Goal: Communication & Community: Answer question/provide support

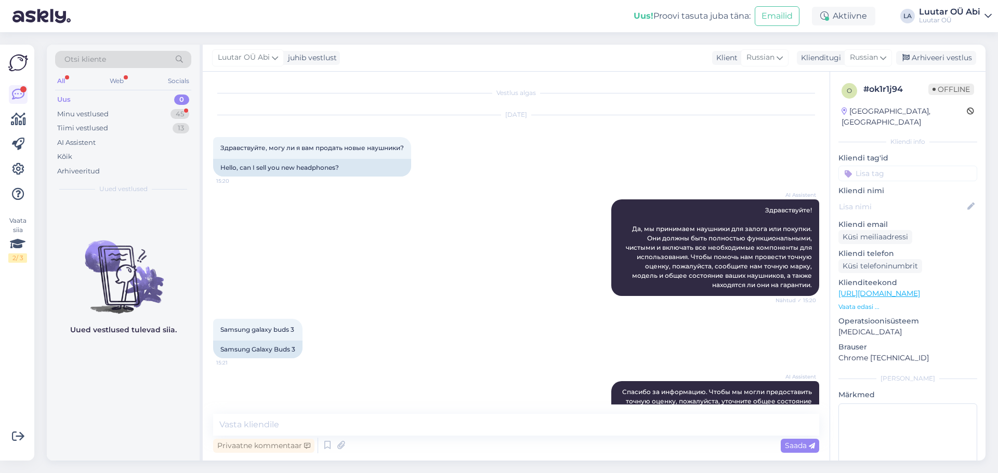
scroll to position [1387, 0]
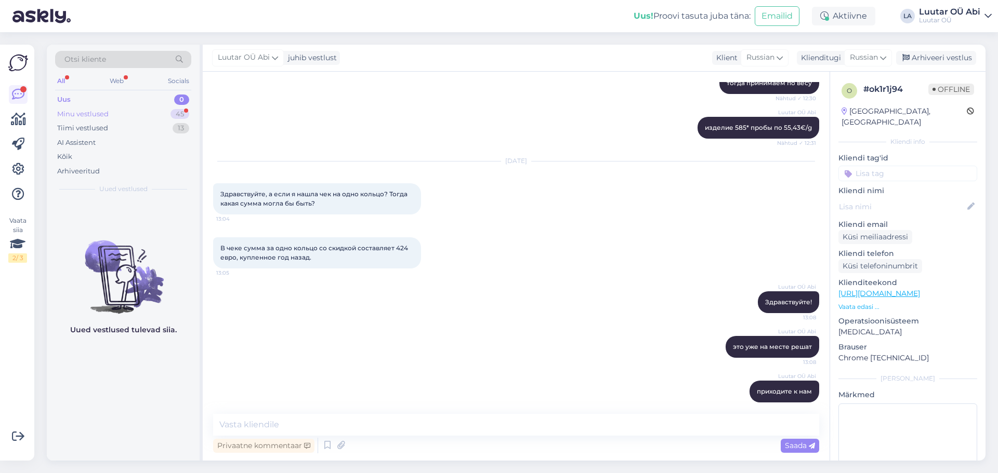
click at [128, 114] on div "Minu vestlused 45" at bounding box center [123, 114] width 136 height 15
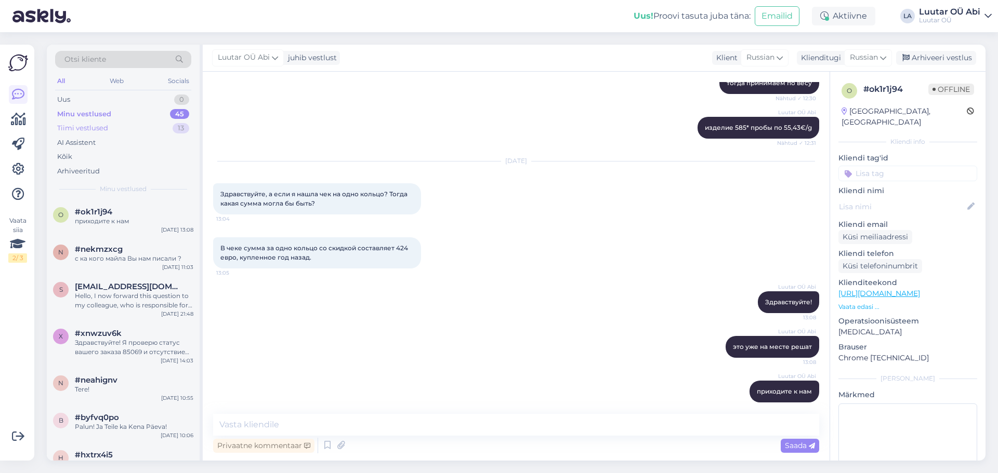
click at [150, 122] on div "Tiimi vestlused 13" at bounding box center [123, 128] width 136 height 15
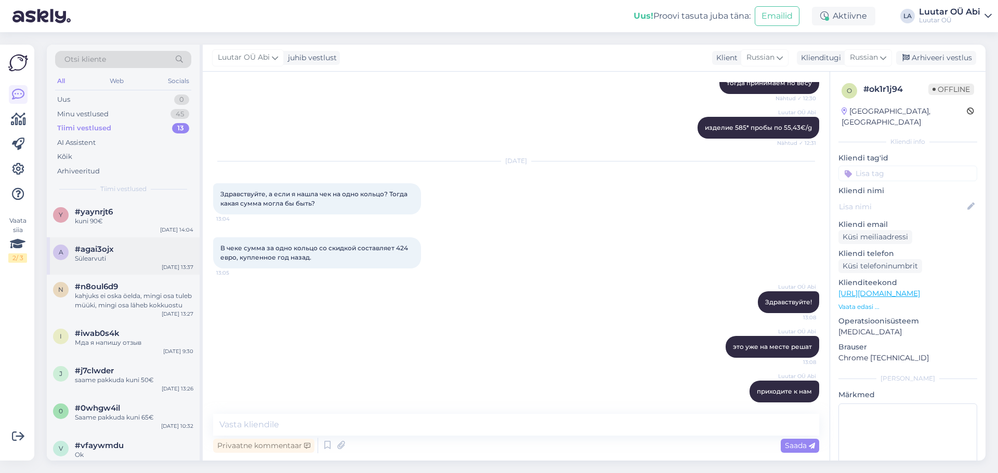
click at [154, 246] on div "#agai3ojx" at bounding box center [134, 249] width 118 height 9
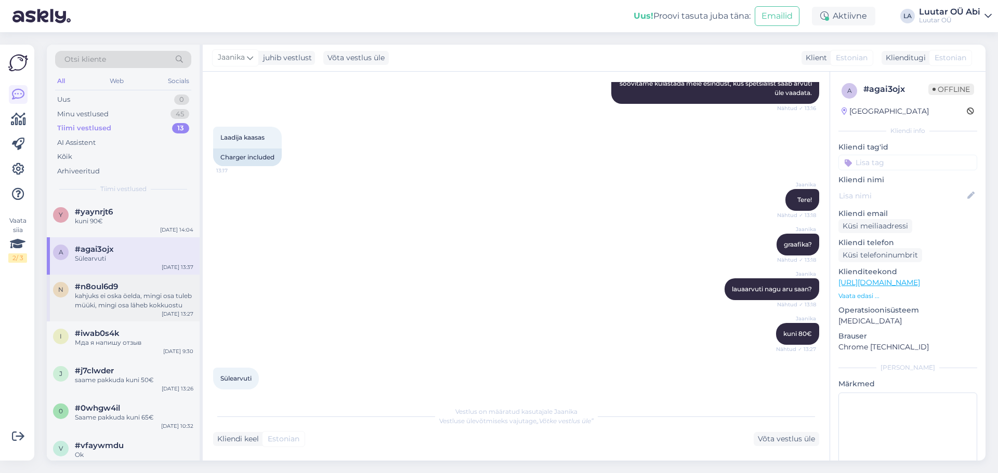
click at [173, 295] on div "kahjuks ei oska öelda, mingi osa tuleb müüki, mingi osa läheb kokkuostu" at bounding box center [134, 301] width 118 height 19
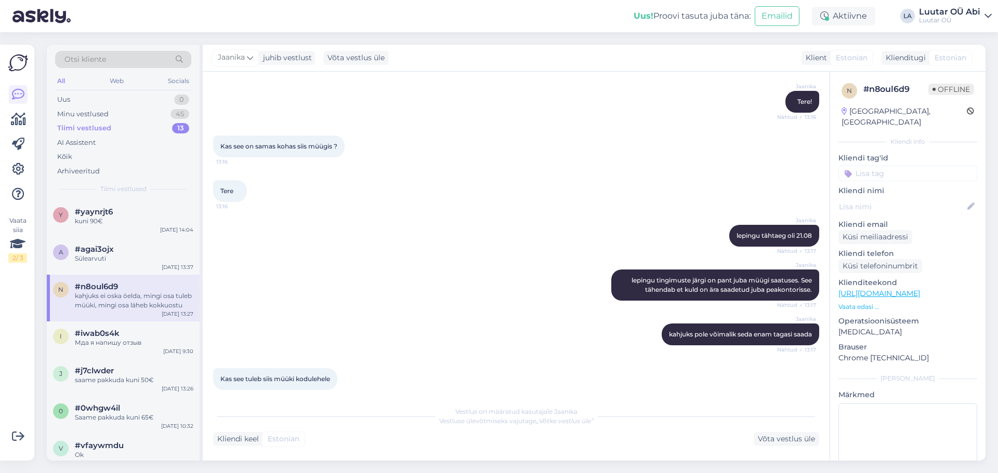
scroll to position [474, 0]
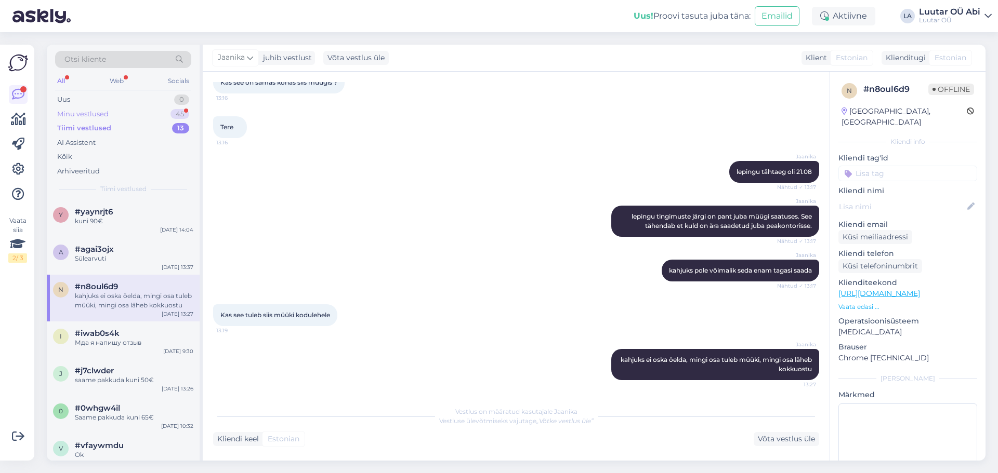
click at [112, 109] on div "Minu vestlused 45" at bounding box center [123, 114] width 136 height 15
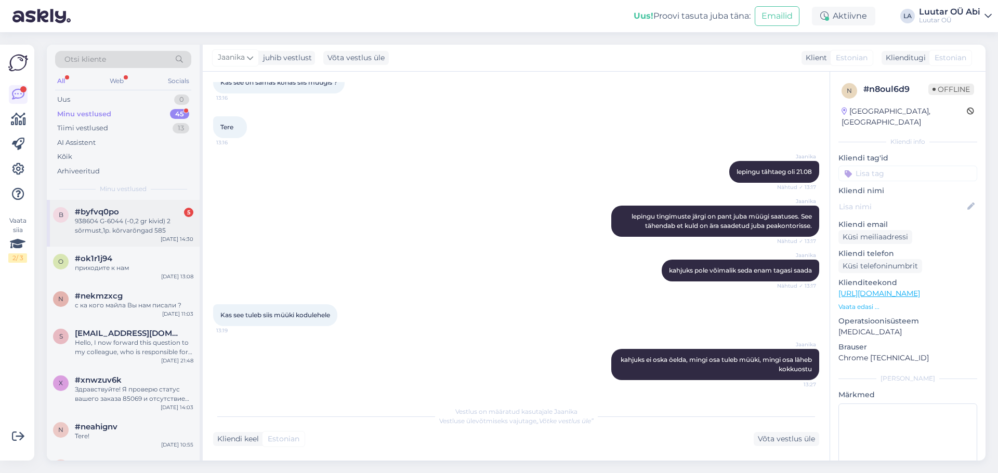
click at [137, 225] on div "938604 G-6044 (-0,2 gr kivid) 2 sõrmust,1p. kõrvarõngad 585" at bounding box center [134, 226] width 118 height 19
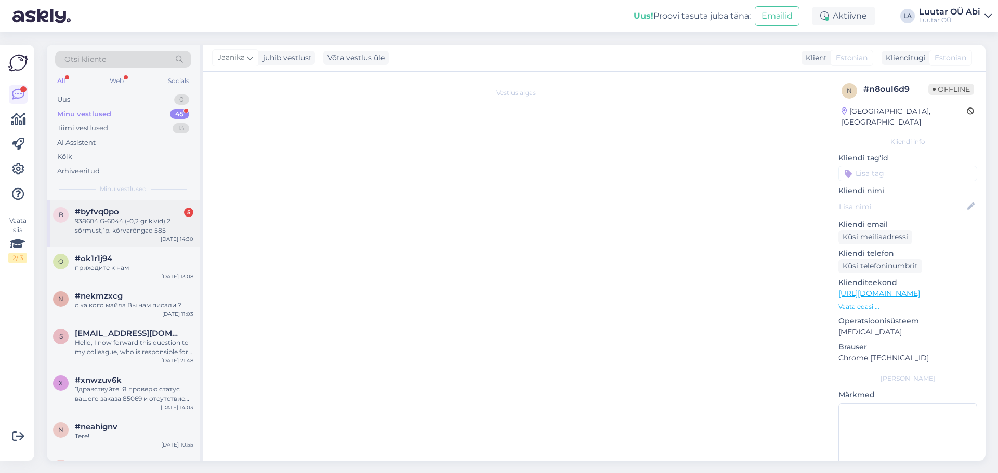
scroll to position [981, 0]
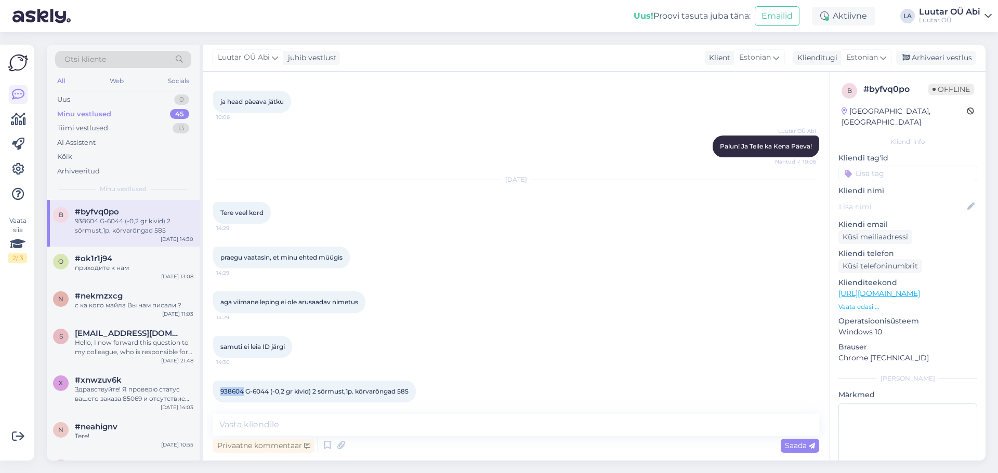
drag, startPoint x: 219, startPoint y: 385, endPoint x: 244, endPoint y: 385, distance: 25.5
click at [244, 385] on div "938604 G-6044 (-0,2 gr kivid) 2 sõrmust,1p. kõrvarõngad 585 14:30" at bounding box center [314, 392] width 203 height 22
copy span "938604"
drag, startPoint x: 405, startPoint y: 421, endPoint x: 412, endPoint y: 417, distance: 7.2
click at [404, 421] on textarea at bounding box center [516, 425] width 606 height 22
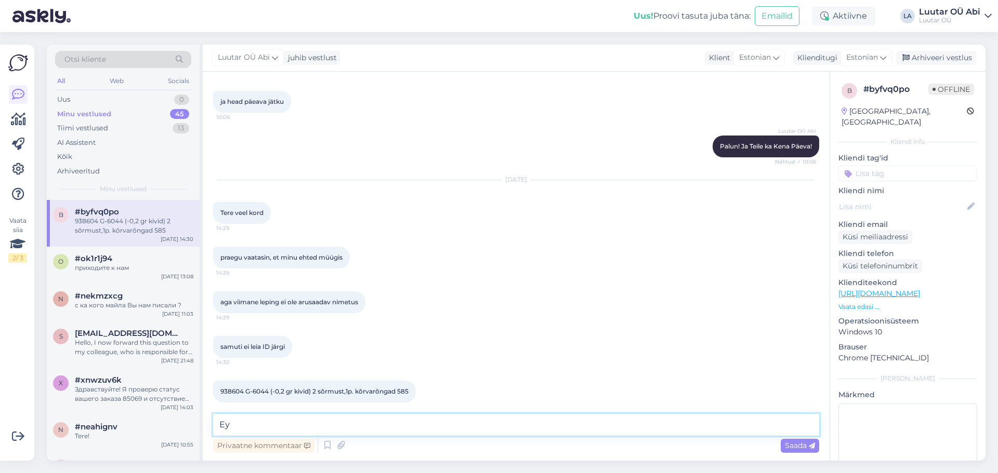
type textarea "Е"
type textarea "Tere!"
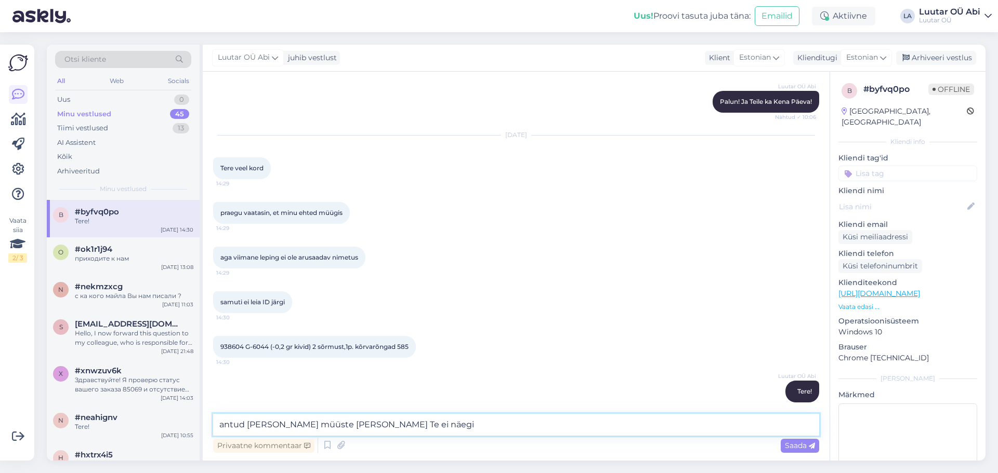
type textarea "antud kulda Te müüste meile, seda Te ei näegi"
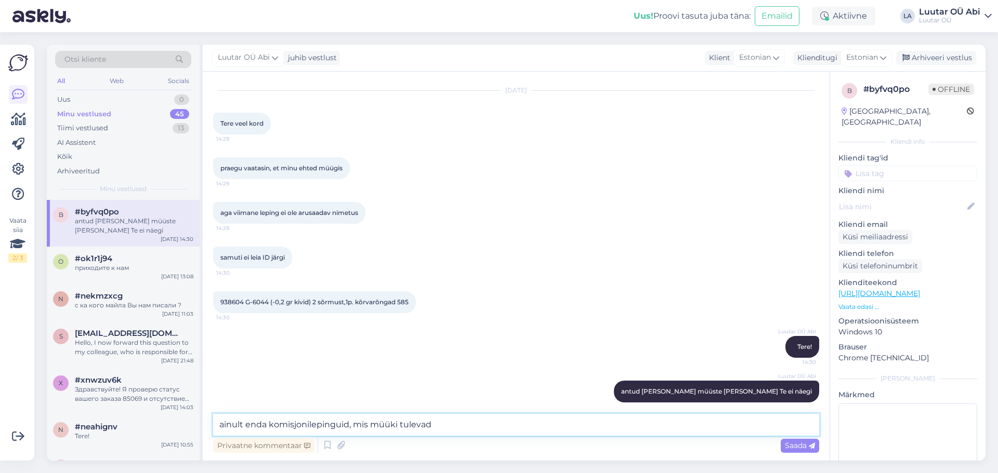
type textarea "ainult enda komisjonilepinguid, mis müüki tulevad"
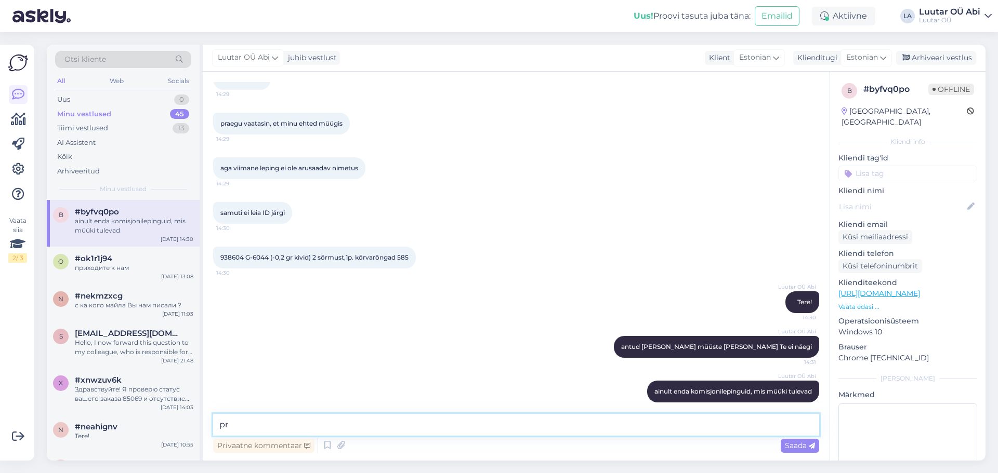
type textarea "p"
type textarea "lihtsalt programm näitab kõiki tehinguid"
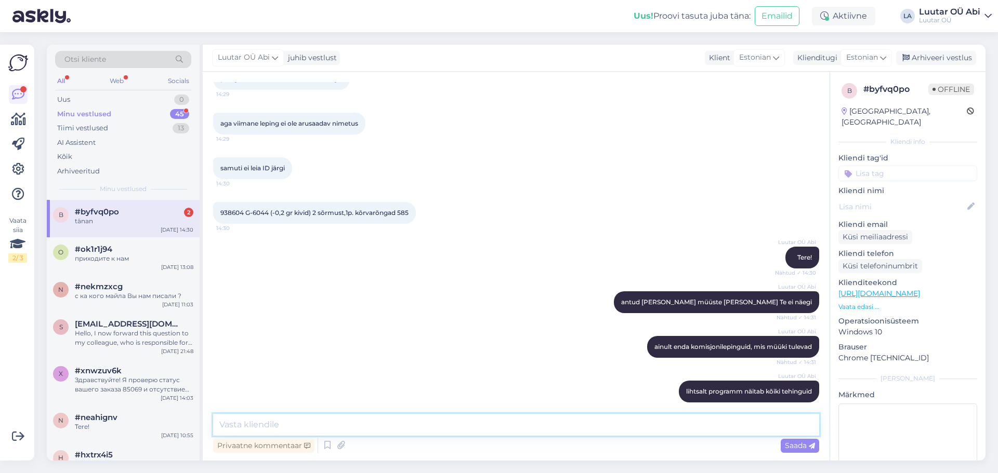
scroll to position [1249, 0]
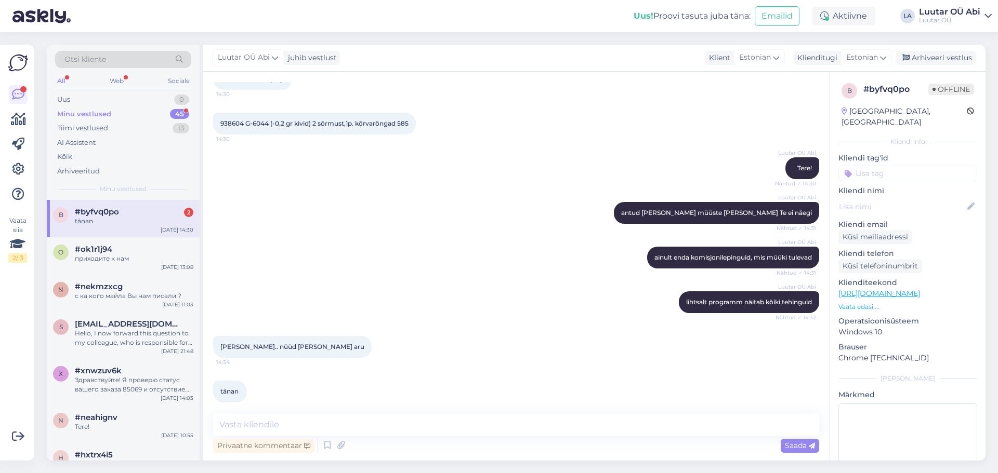
click at [316, 239] on div "Luutar OÜ Abi ainult enda komisjonilepinguid, mis müüki tulevad Nähtud ✓ 14:31" at bounding box center [516, 257] width 606 height 45
click at [275, 422] on textarea at bounding box center [516, 425] width 606 height 22
type textarea "palun"
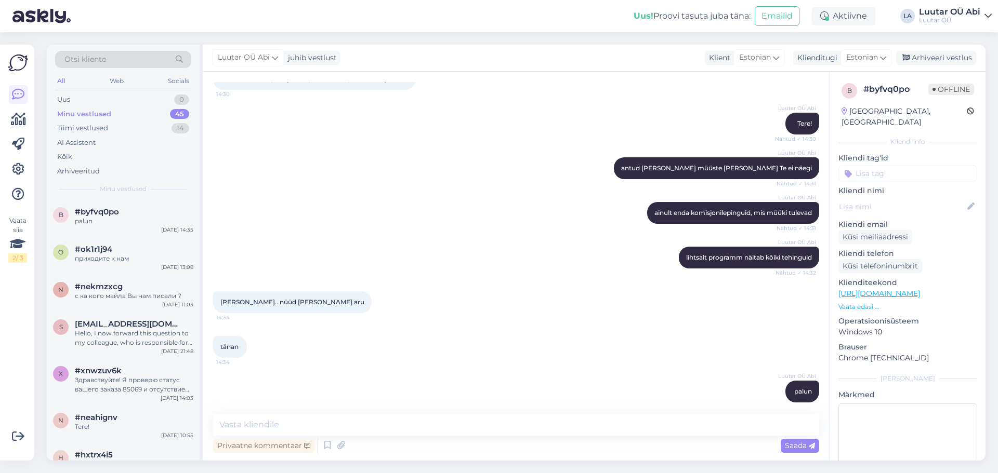
click at [486, 193] on div "Luutar OÜ Abi ainult enda komisjonilepinguid, mis müüki tulevad Nähtud ✓ 14:31" at bounding box center [516, 213] width 606 height 45
